Goal: Task Accomplishment & Management: Manage account settings

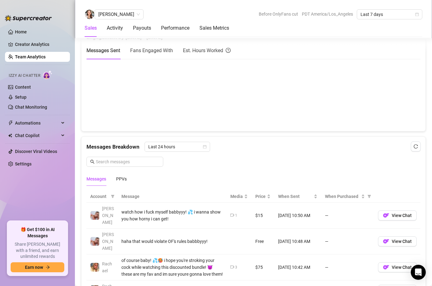
click at [26, 56] on link "Team Analytics" at bounding box center [30, 56] width 31 height 5
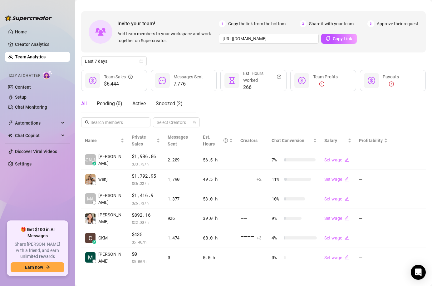
scroll to position [18, 0]
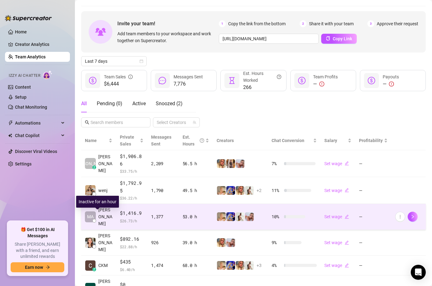
click at [106, 206] on span "[PERSON_NAME]" at bounding box center [105, 216] width 14 height 21
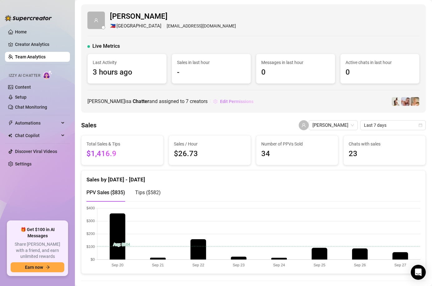
click at [248, 99] on span "Edit Permissions" at bounding box center [236, 101] width 33 height 5
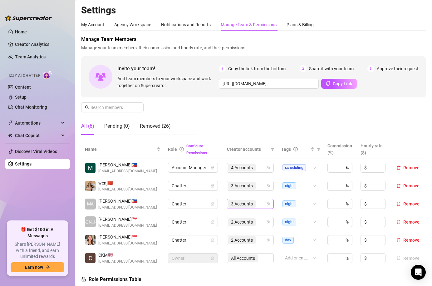
click at [249, 205] on span "3 Accounts" at bounding box center [242, 203] width 22 height 7
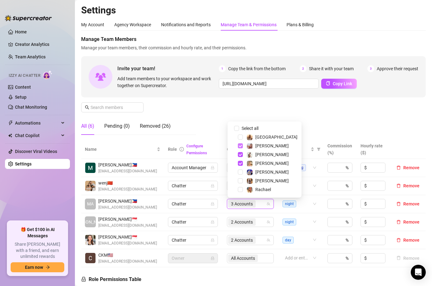
click at [240, 145] on span "Select tree node" at bounding box center [240, 145] width 5 height 5
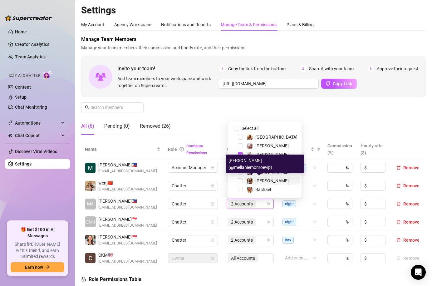
click at [263, 180] on span "[PERSON_NAME]" at bounding box center [271, 180] width 33 height 5
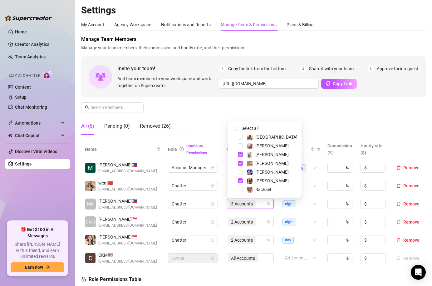
click at [317, 120] on div "Manage Team Members Manage your team members, their commission and hourly rate,…" at bounding box center [253, 88] width 344 height 104
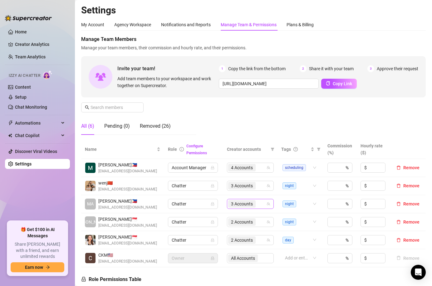
click at [259, 203] on div "3 Accounts" at bounding box center [247, 203] width 38 height 9
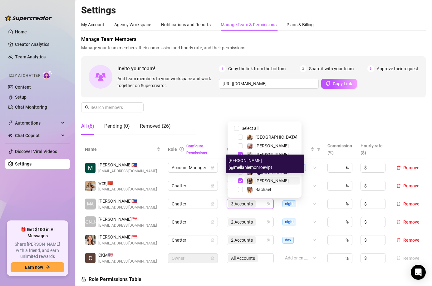
click at [265, 181] on span "[PERSON_NAME]" at bounding box center [271, 180] width 33 height 5
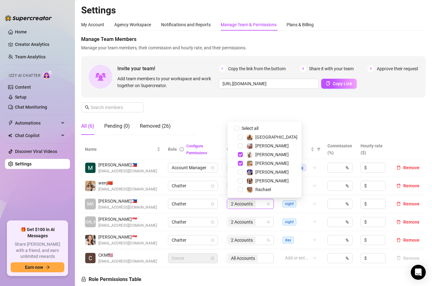
click at [308, 124] on div "Manage Team Members Manage your team members, their commission and hourly rate,…" at bounding box center [253, 88] width 344 height 104
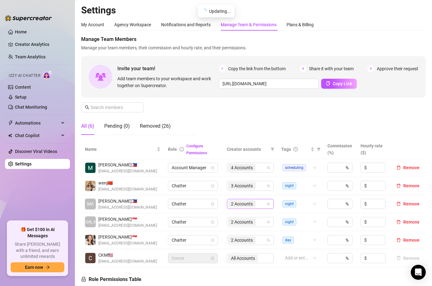
click at [261, 203] on div "2 Accounts" at bounding box center [247, 203] width 38 height 9
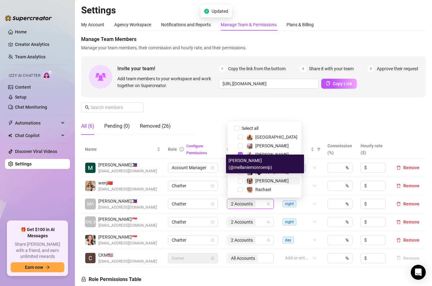
click at [262, 182] on span "[PERSON_NAME]" at bounding box center [271, 180] width 33 height 5
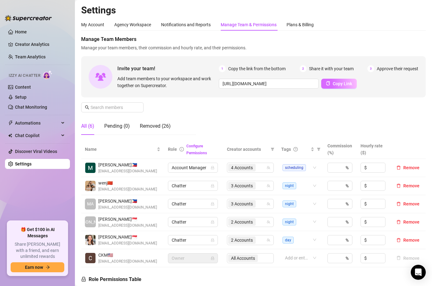
click at [349, 85] on span "Copy Link" at bounding box center [342, 83] width 19 height 5
click at [111, 125] on div "Pending (0)" at bounding box center [117, 125] width 26 height 7
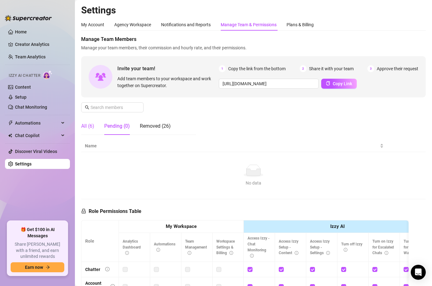
click at [94, 127] on div "All (6)" at bounding box center [87, 125] width 13 height 7
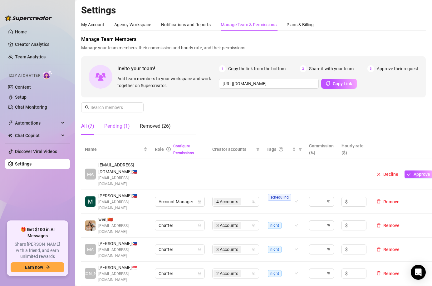
click at [121, 127] on div "Pending (1)" at bounding box center [117, 125] width 26 height 7
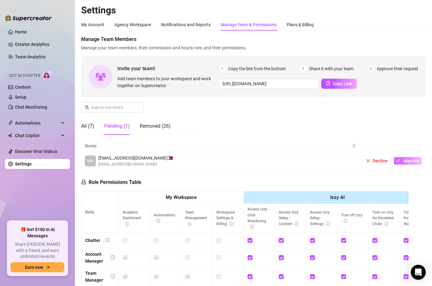
click at [410, 161] on span "Approve" at bounding box center [411, 160] width 17 height 5
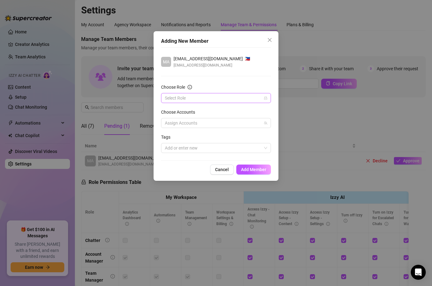
click at [188, 95] on input "Choose Role" at bounding box center [213, 97] width 97 height 9
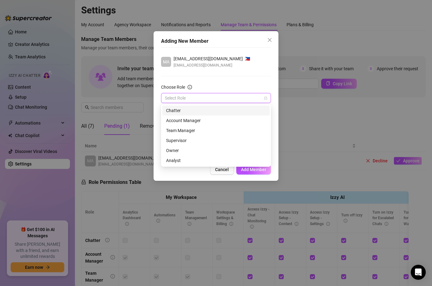
click at [183, 109] on div "Chatter" at bounding box center [216, 110] width 100 height 7
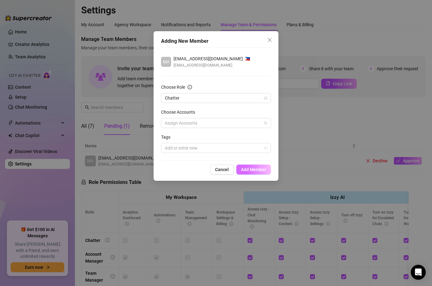
click at [253, 167] on span "Add Member" at bounding box center [253, 169] width 25 height 5
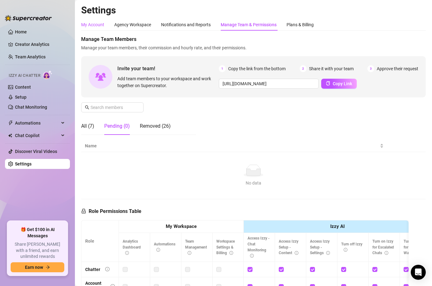
click at [93, 24] on div "My Account" at bounding box center [92, 24] width 23 height 7
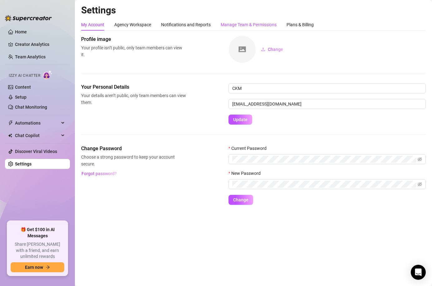
click at [229, 27] on div "Manage Team & Permissions" at bounding box center [249, 24] width 56 height 7
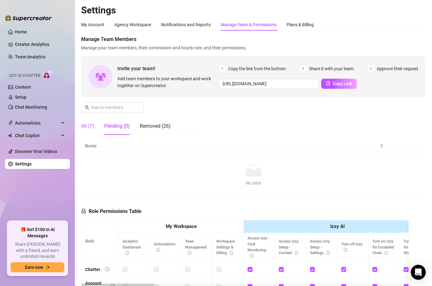
click at [89, 129] on div "All (7)" at bounding box center [87, 125] width 13 height 7
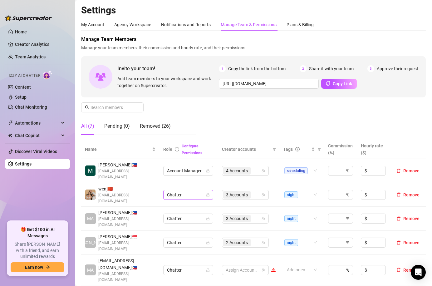
scroll to position [61, 0]
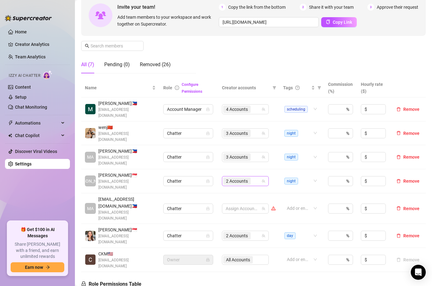
click at [249, 177] on span "2 Accounts" at bounding box center [236, 180] width 27 height 7
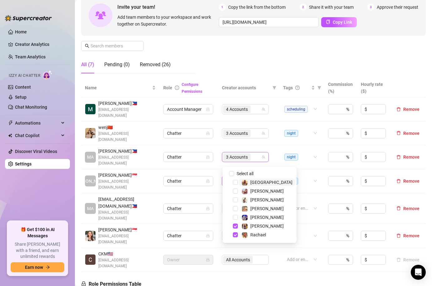
click at [249, 153] on span "3 Accounts" at bounding box center [236, 156] width 27 height 7
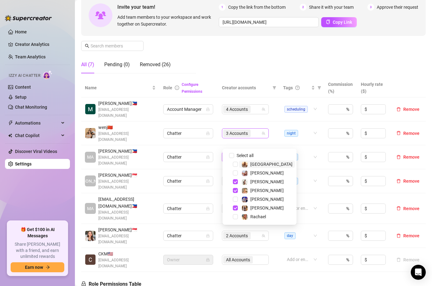
click at [248, 130] on span "3 Accounts" at bounding box center [237, 133] width 22 height 7
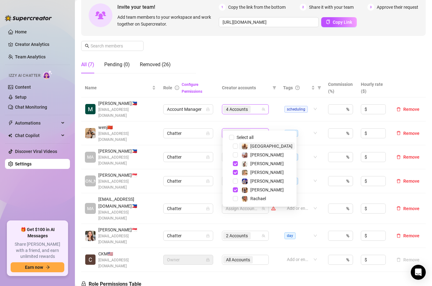
click at [245, 107] on span "4 Accounts" at bounding box center [237, 109] width 22 height 7
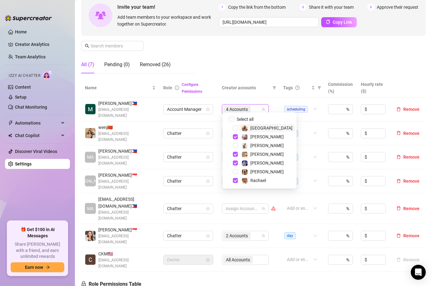
click at [246, 107] on span "4 Accounts" at bounding box center [237, 109] width 22 height 7
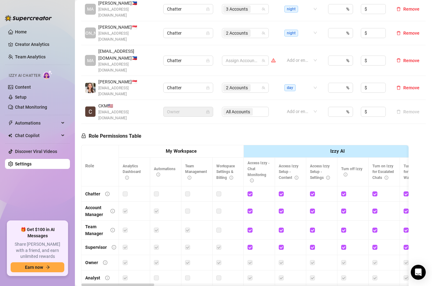
scroll to position [0, 0]
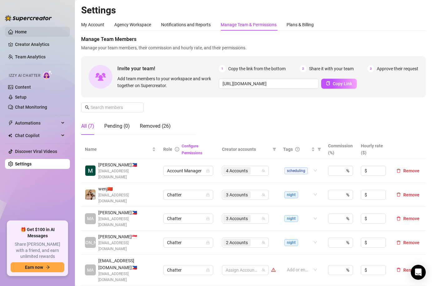
click at [27, 34] on link "Home" at bounding box center [21, 31] width 12 height 5
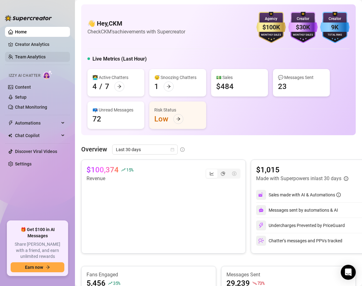
click at [29, 57] on link "Team Analytics" at bounding box center [30, 56] width 31 height 5
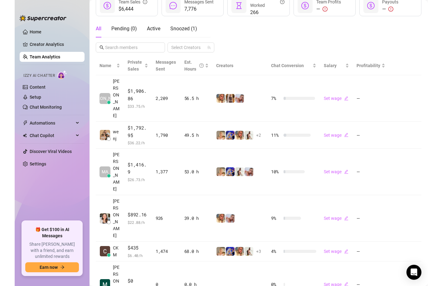
scroll to position [58, 0]
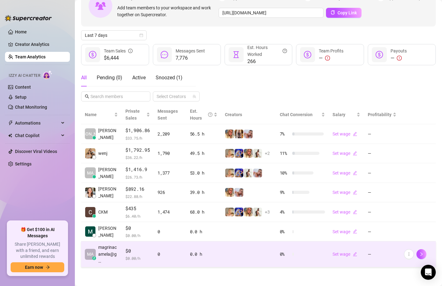
click at [191, 253] on div "0.0 h" at bounding box center [203, 254] width 27 height 7
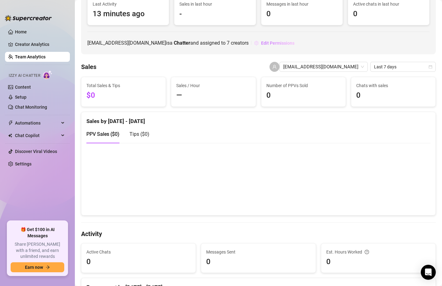
click at [261, 42] on span "Edit Permissions" at bounding box center [277, 43] width 33 height 5
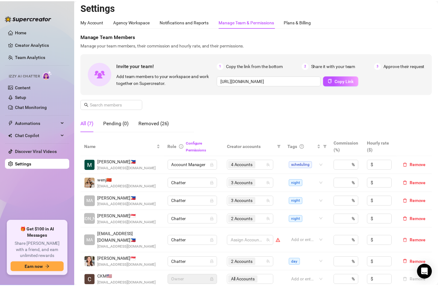
scroll to position [19, 0]
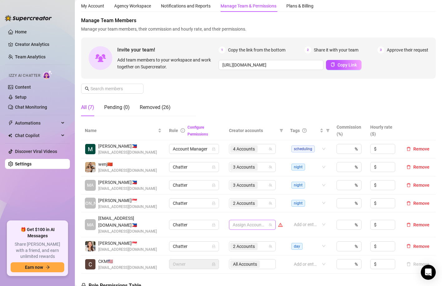
click at [261, 220] on div at bounding box center [249, 224] width 38 height 9
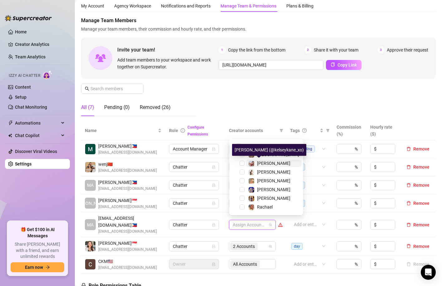
click at [264, 161] on span "[PERSON_NAME]" at bounding box center [273, 163] width 33 height 5
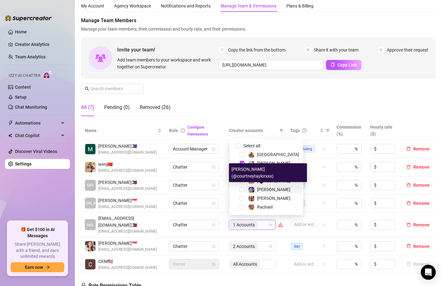
click at [269, 188] on span "[PERSON_NAME]" at bounding box center [273, 189] width 33 height 5
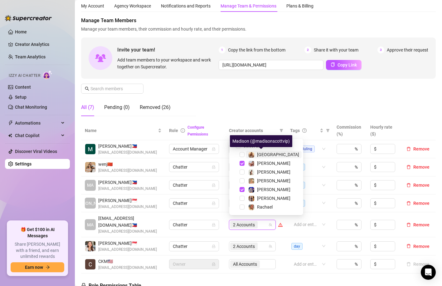
click at [266, 153] on span "[GEOGRAPHIC_DATA]" at bounding box center [278, 154] width 42 height 5
click at [276, 83] on div "Manage Team Members Manage your team members, their commission and hourly rate,…" at bounding box center [258, 69] width 355 height 104
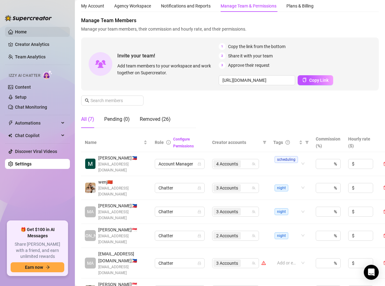
click at [25, 32] on link "Home" at bounding box center [21, 31] width 12 height 5
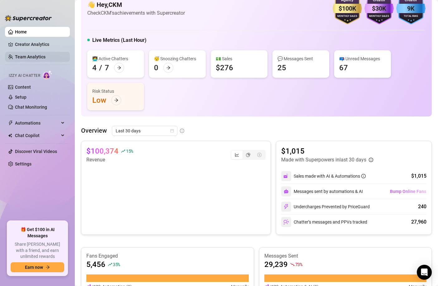
click at [32, 57] on link "Team Analytics" at bounding box center [30, 56] width 31 height 5
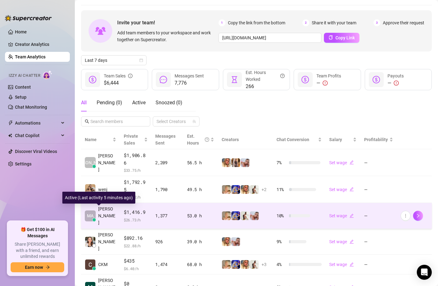
scroll to position [58, 0]
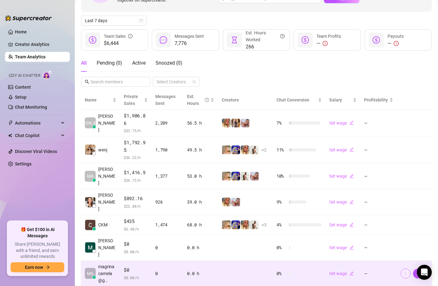
click at [404, 271] on icon "more" at bounding box center [406, 273] width 4 height 4
click at [110, 263] on span "magrinacamela@g…" at bounding box center [107, 273] width 18 height 21
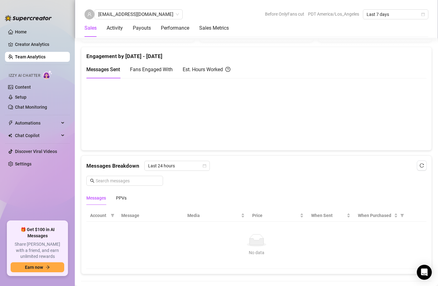
scroll to position [307, 0]
